Goal: Task Accomplishment & Management: Use online tool/utility

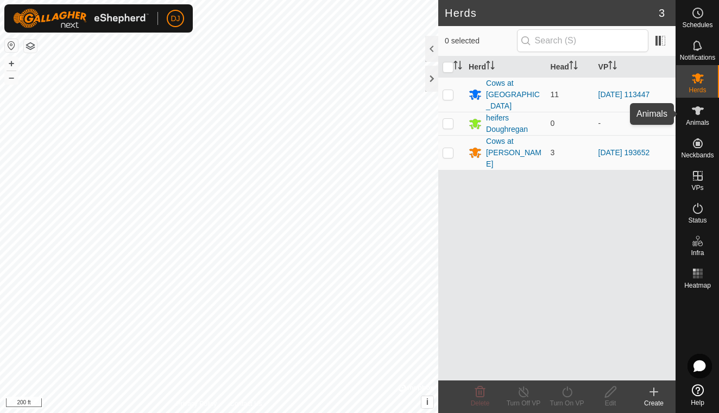
click at [702, 119] on span "Animals" at bounding box center [697, 122] width 23 height 7
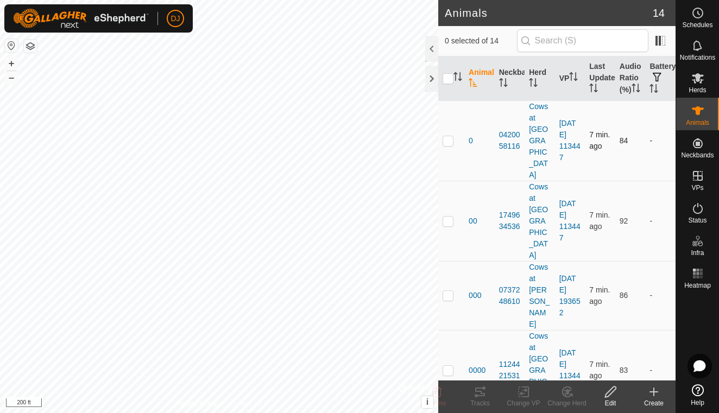
click at [451, 136] on p-checkbox at bounding box center [448, 140] width 11 height 9
checkbox input "true"
click at [448, 217] on p-checkbox at bounding box center [448, 221] width 11 height 9
checkbox input "true"
click at [451, 366] on p-checkbox at bounding box center [448, 370] width 11 height 9
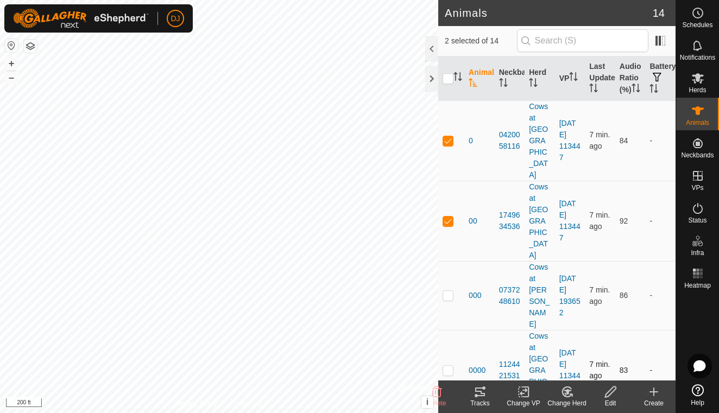
checkbox input "true"
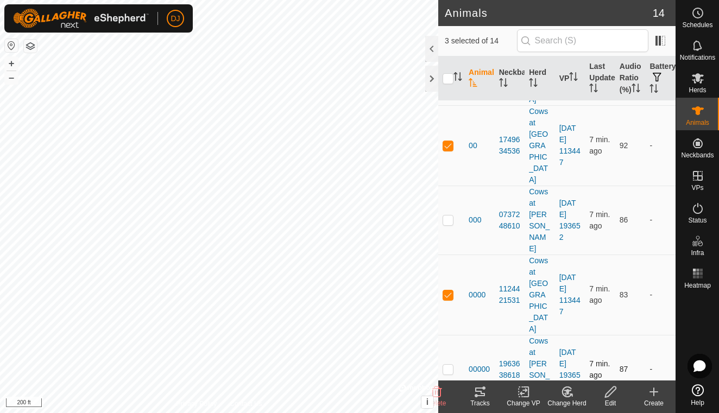
scroll to position [79, 0]
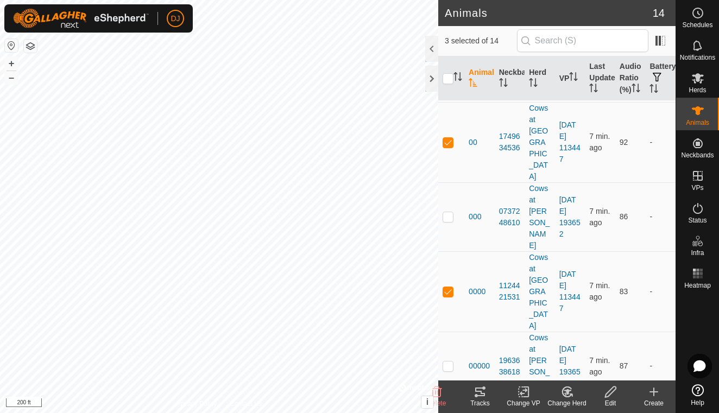
checkbox input "true"
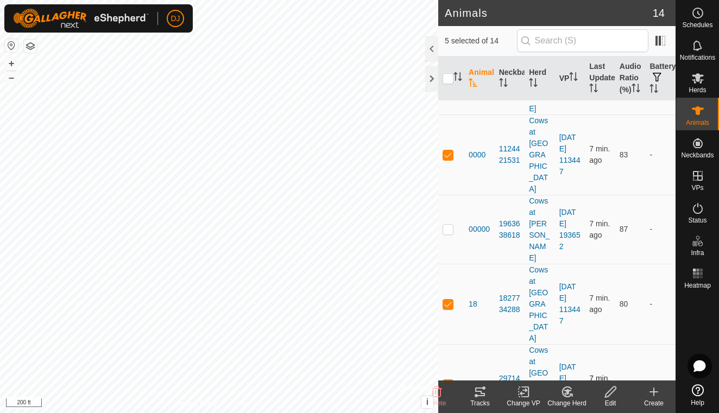
scroll to position [215, 0]
checkbox input "true"
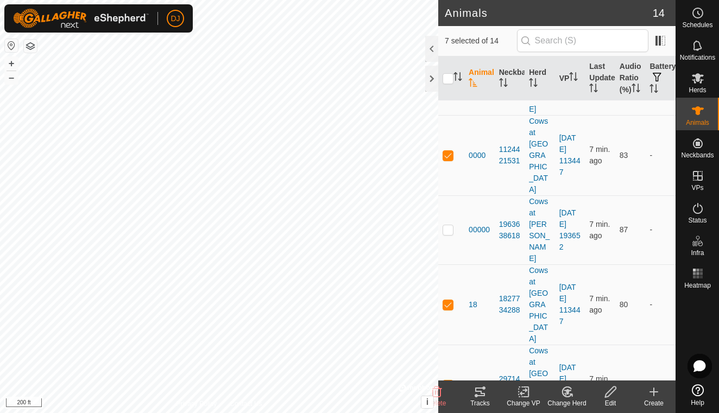
checkbox input "true"
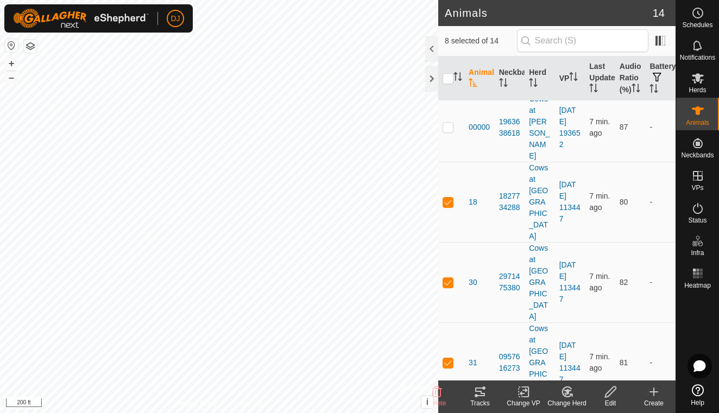
scroll to position [324, 0]
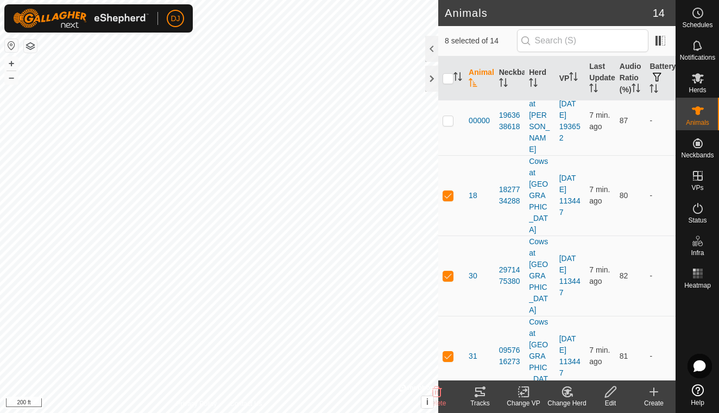
checkbox input "true"
click at [481, 401] on div "Tracks" at bounding box center [479, 404] width 43 height 10
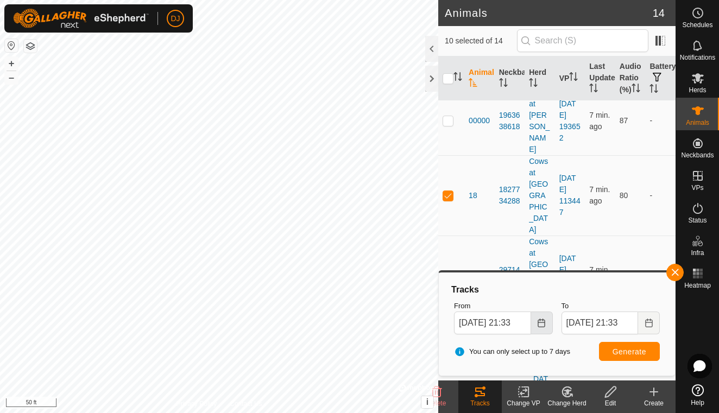
click at [540, 323] on icon "Choose Date" at bounding box center [541, 323] width 9 height 9
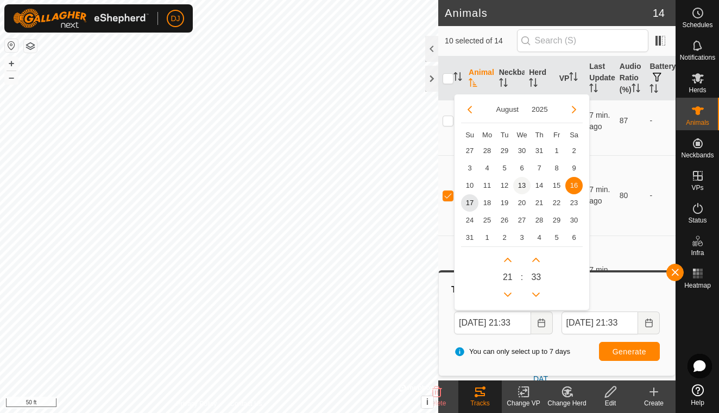
click at [526, 184] on span "13" at bounding box center [521, 185] width 17 height 17
type input "[DATE] 21:33"
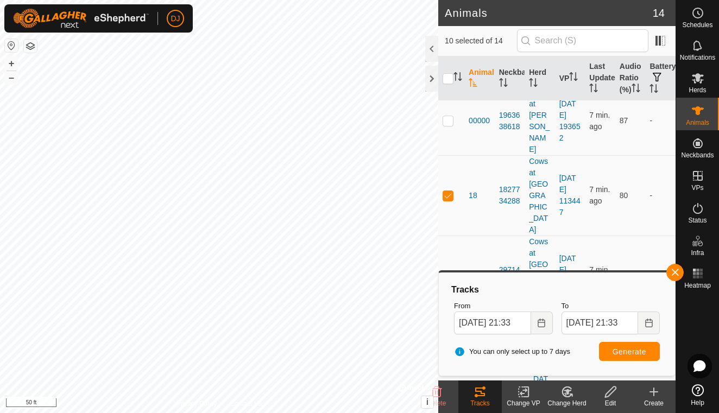
click at [628, 356] on button "Generate" at bounding box center [629, 351] width 61 height 19
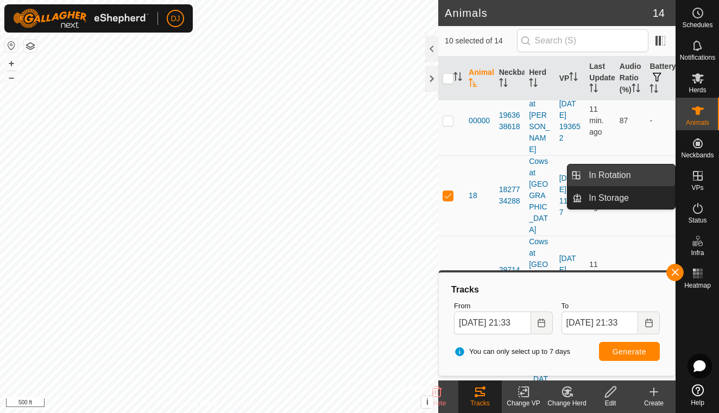
click at [630, 172] on link "In Rotation" at bounding box center [628, 176] width 93 height 22
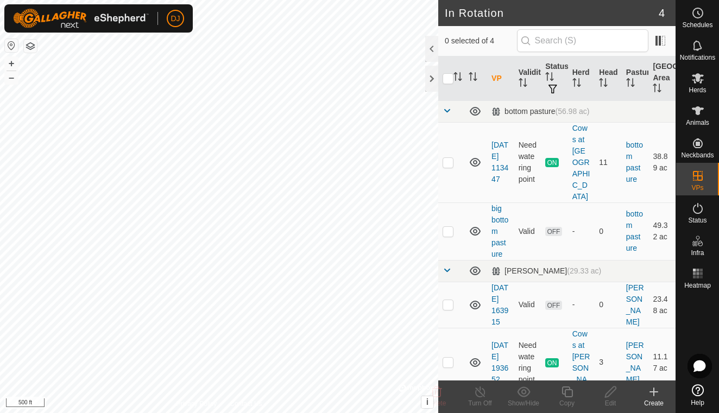
click at [656, 397] on icon at bounding box center [653, 392] width 13 height 13
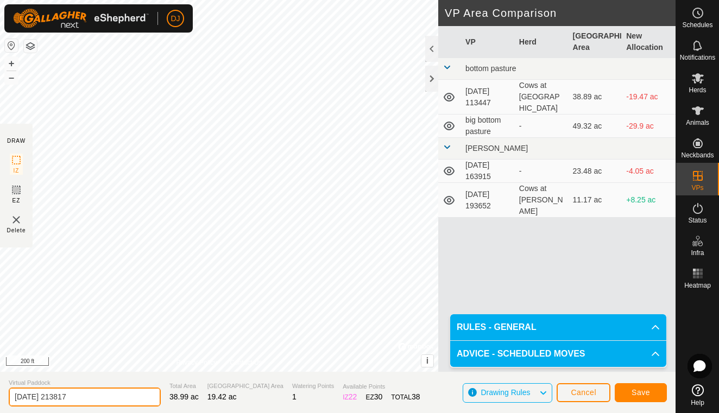
drag, startPoint x: 93, startPoint y: 396, endPoint x: -18, endPoint y: 384, distance: 112.0
click at [0, 384] on html "DJ Schedules Notifications Herds Animals Neckbands VPs Status Infra Heatmap Hel…" at bounding box center [359, 206] width 719 height 413
click at [48, 400] on input "Bottom 19 after" at bounding box center [85, 397] width 152 height 19
drag, startPoint x: 80, startPoint y: 394, endPoint x: 52, endPoint y: 393, distance: 28.3
click at [50, 393] on input "Bottom 10 after" at bounding box center [85, 397] width 152 height 19
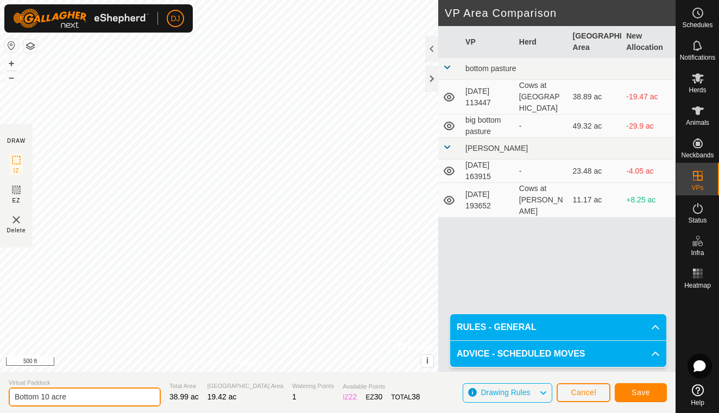
type input "Bottom 10 acre"
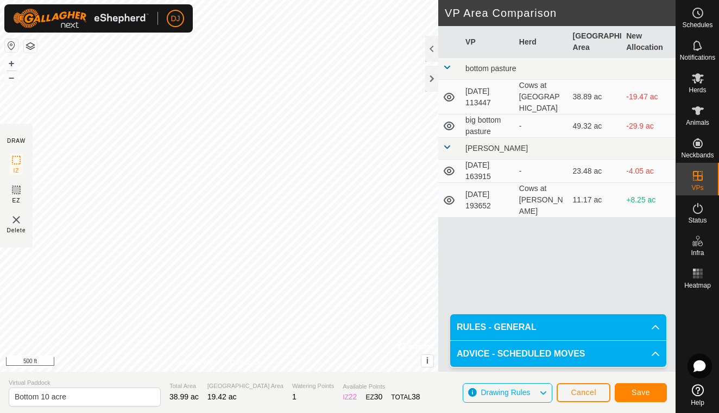
click at [640, 391] on span "Save" at bounding box center [641, 392] width 18 height 9
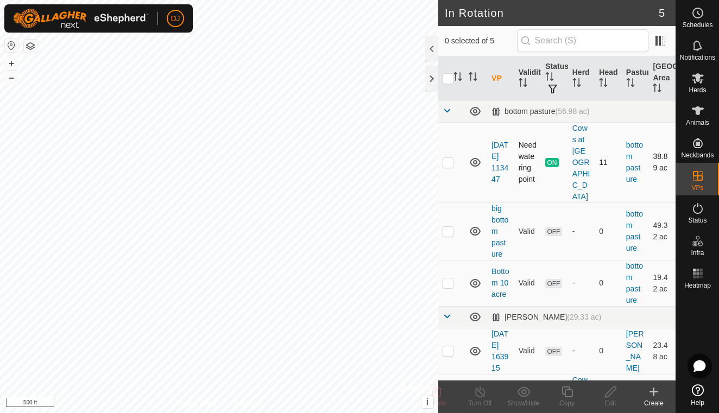
click at [449, 158] on p-checkbox at bounding box center [448, 162] width 11 height 9
checkbox input "true"
click at [695, 112] on icon at bounding box center [697, 110] width 13 height 13
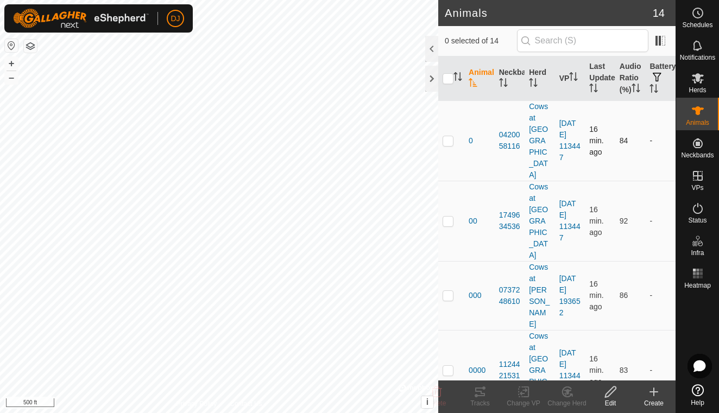
click at [449, 136] on p-checkbox at bounding box center [448, 140] width 11 height 9
checkbox input "true"
click at [449, 181] on td at bounding box center [451, 221] width 26 height 80
checkbox input "true"
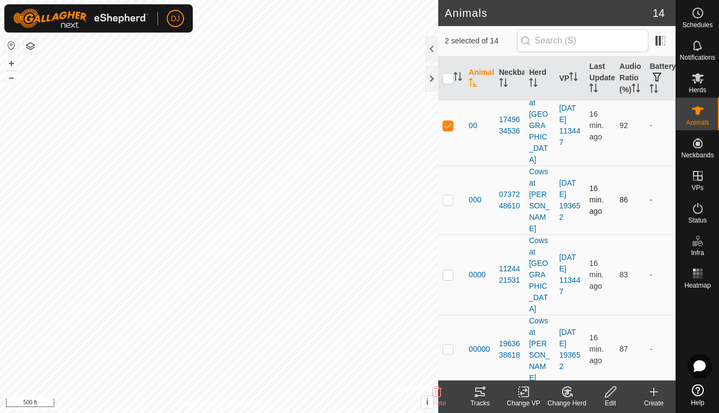
scroll to position [99, 0]
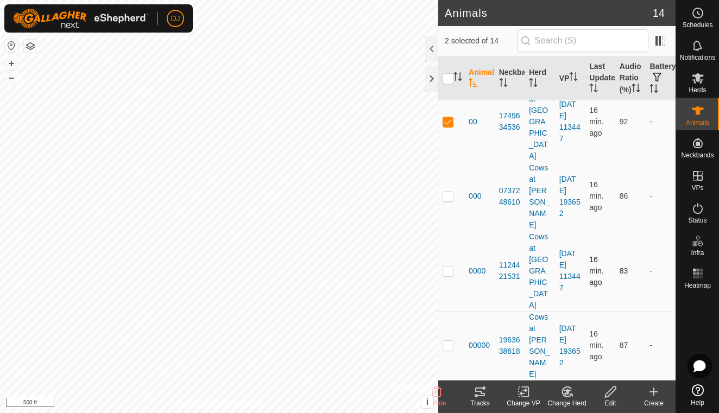
click at [443, 267] on p-checkbox at bounding box center [448, 271] width 11 height 9
checkbox input "true"
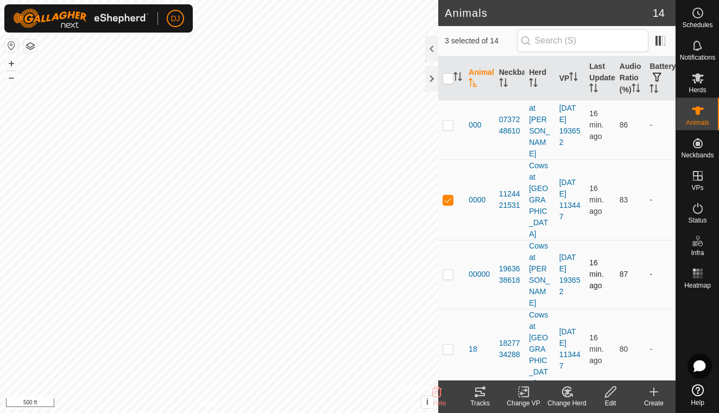
scroll to position [174, 0]
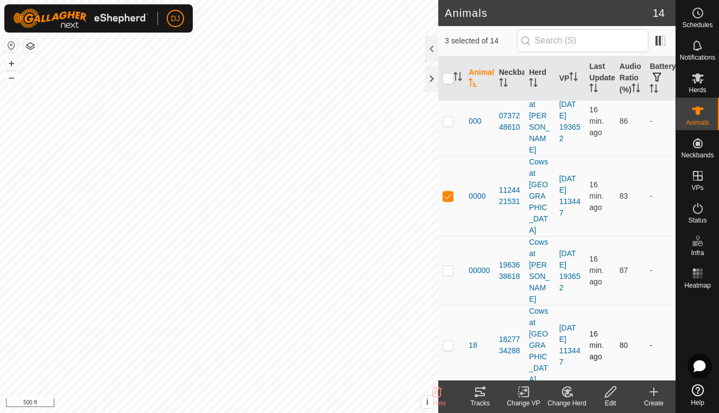
click at [451, 341] on p-checkbox at bounding box center [448, 345] width 11 height 9
checkbox input "true"
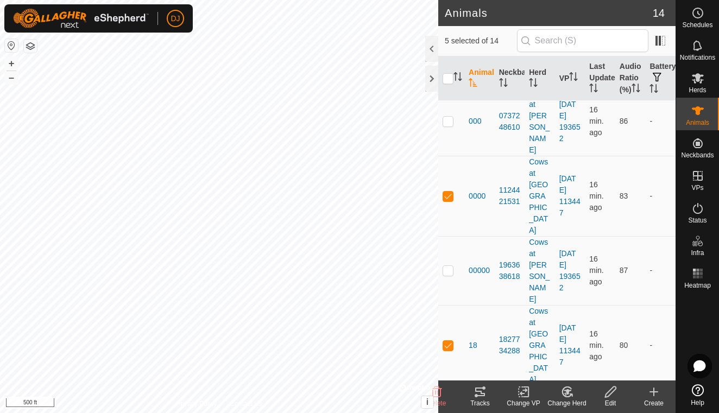
checkbox input "true"
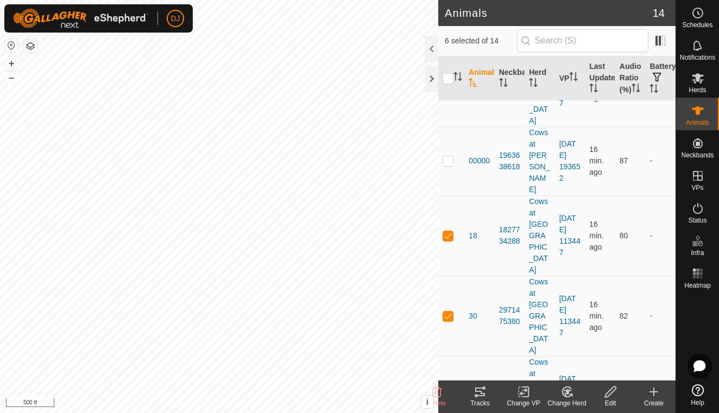
scroll to position [293, 0]
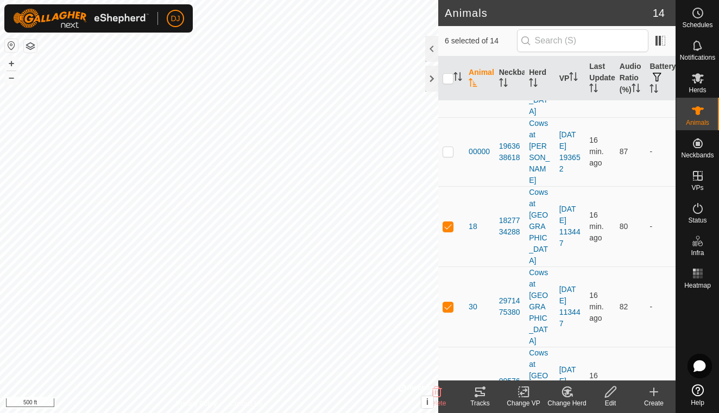
checkbox input "true"
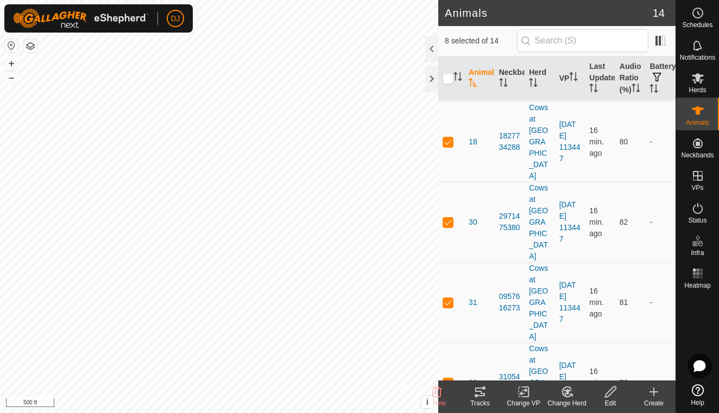
scroll to position [377, 0]
checkbox input "true"
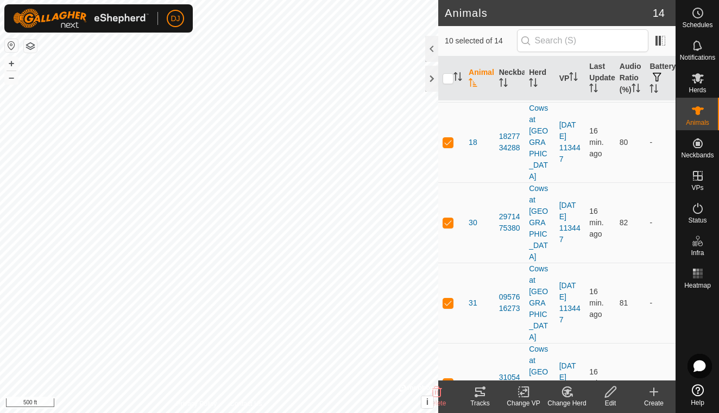
checkbox input "true"
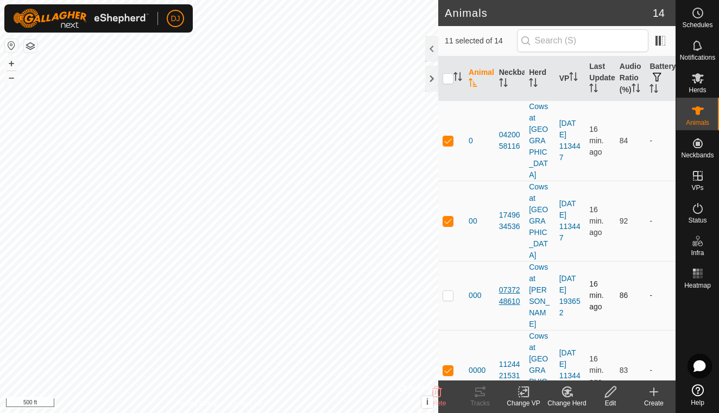
scroll to position [0, 0]
click at [524, 392] on icon at bounding box center [524, 392] width 14 height 13
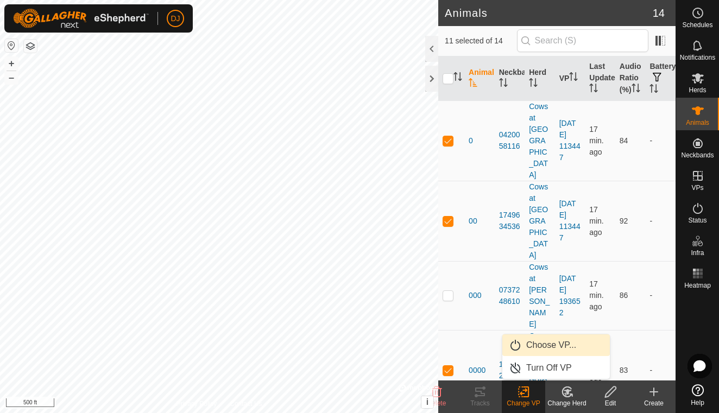
click at [552, 348] on link "Choose VP..." at bounding box center [556, 345] width 108 height 22
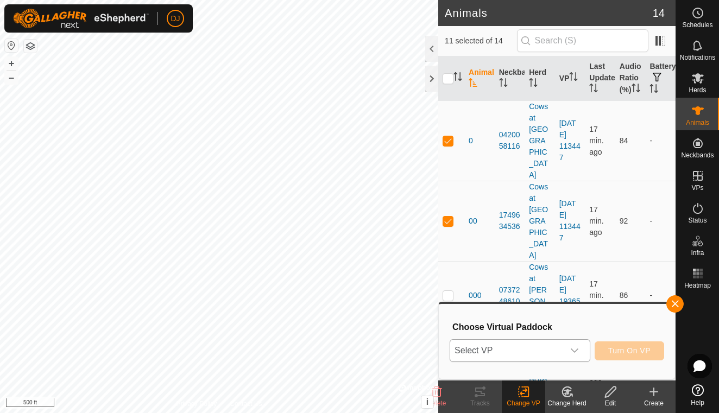
click at [576, 352] on icon "dropdown trigger" at bounding box center [574, 350] width 9 height 9
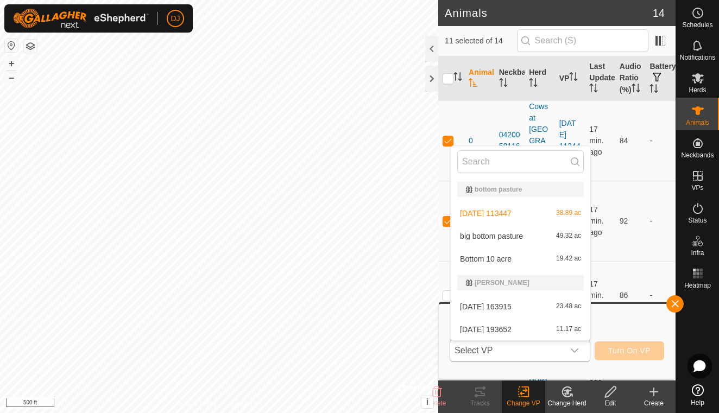
click at [514, 262] on li "Bottom 10 acre 19.42 ac" at bounding box center [521, 259] width 140 height 22
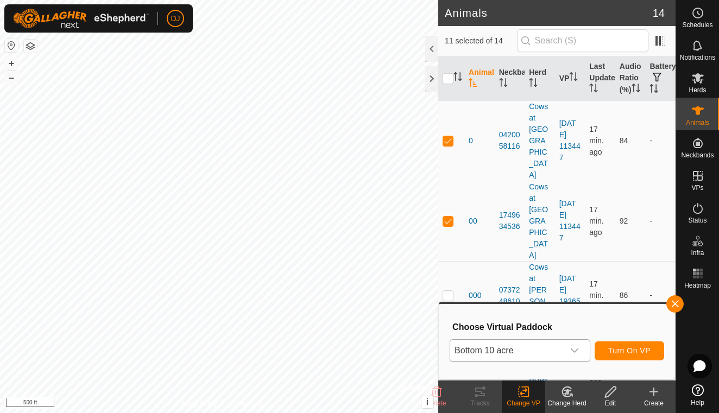
click at [632, 352] on span "Turn On VP" at bounding box center [629, 350] width 42 height 9
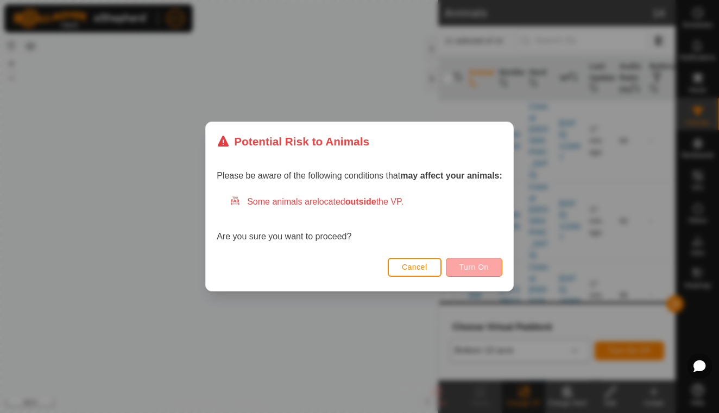
click at [472, 262] on button "Turn On" at bounding box center [474, 267] width 56 height 19
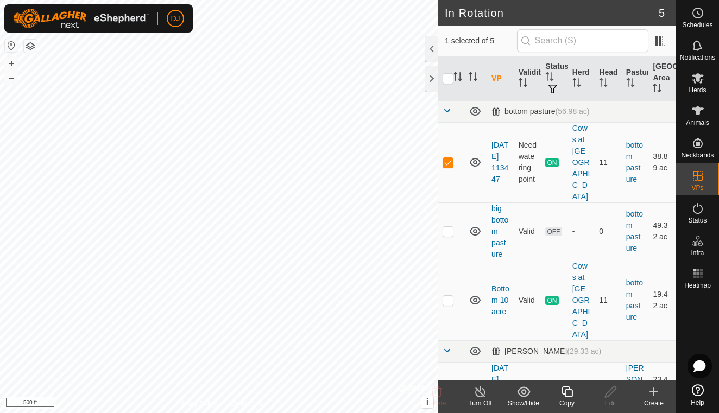
checkbox input "false"
checkbox input "true"
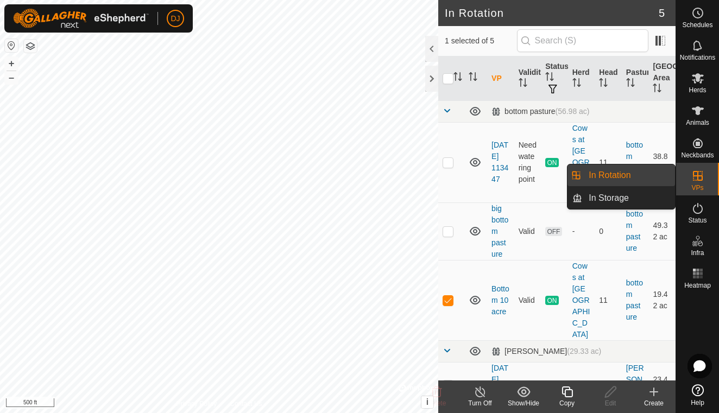
click at [634, 176] on link "In Rotation" at bounding box center [628, 176] width 93 height 22
